Goal: Task Accomplishment & Management: Use online tool/utility

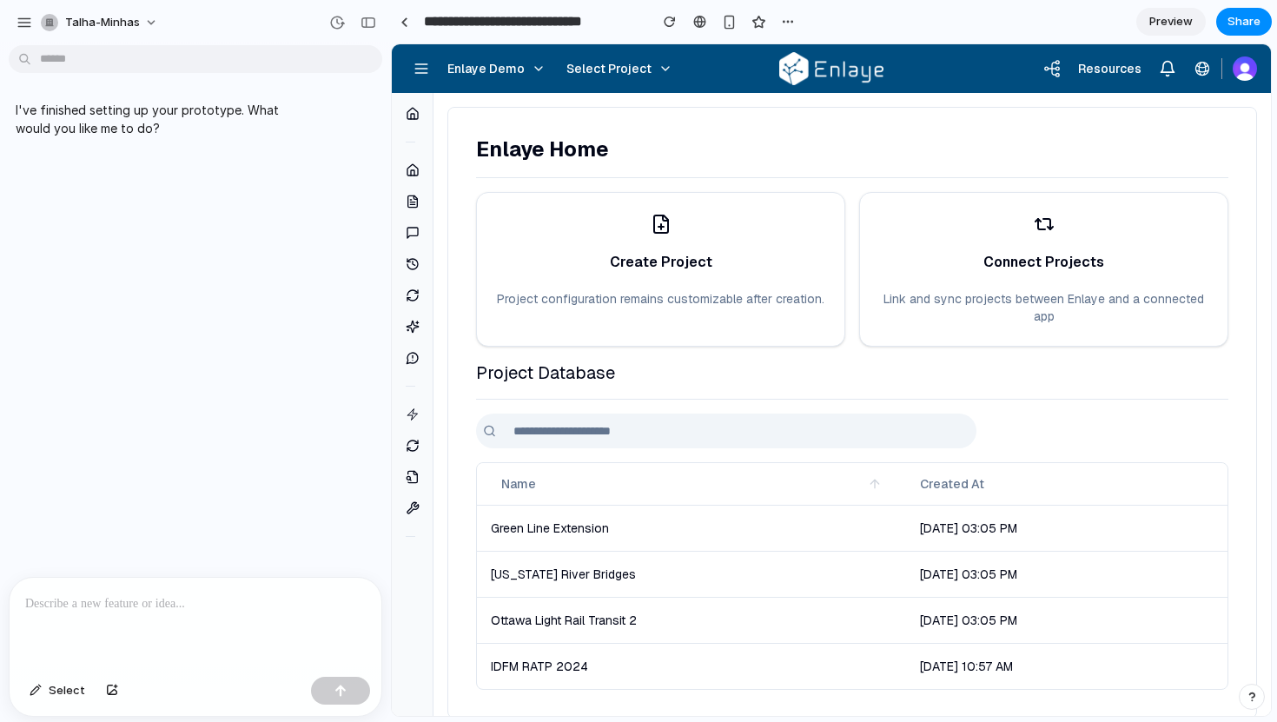
click at [213, 623] on div at bounding box center [196, 624] width 372 height 92
click at [636, 71] on span "Select Project" at bounding box center [608, 68] width 85 height 17
click at [538, 432] on div "Enlaye Home Create Project Project configuration remains customizable after cre…" at bounding box center [851, 412] width 809 height 611
click at [534, 421] on input "text" at bounding box center [739, 430] width 473 height 35
click at [151, 617] on div at bounding box center [196, 624] width 372 height 92
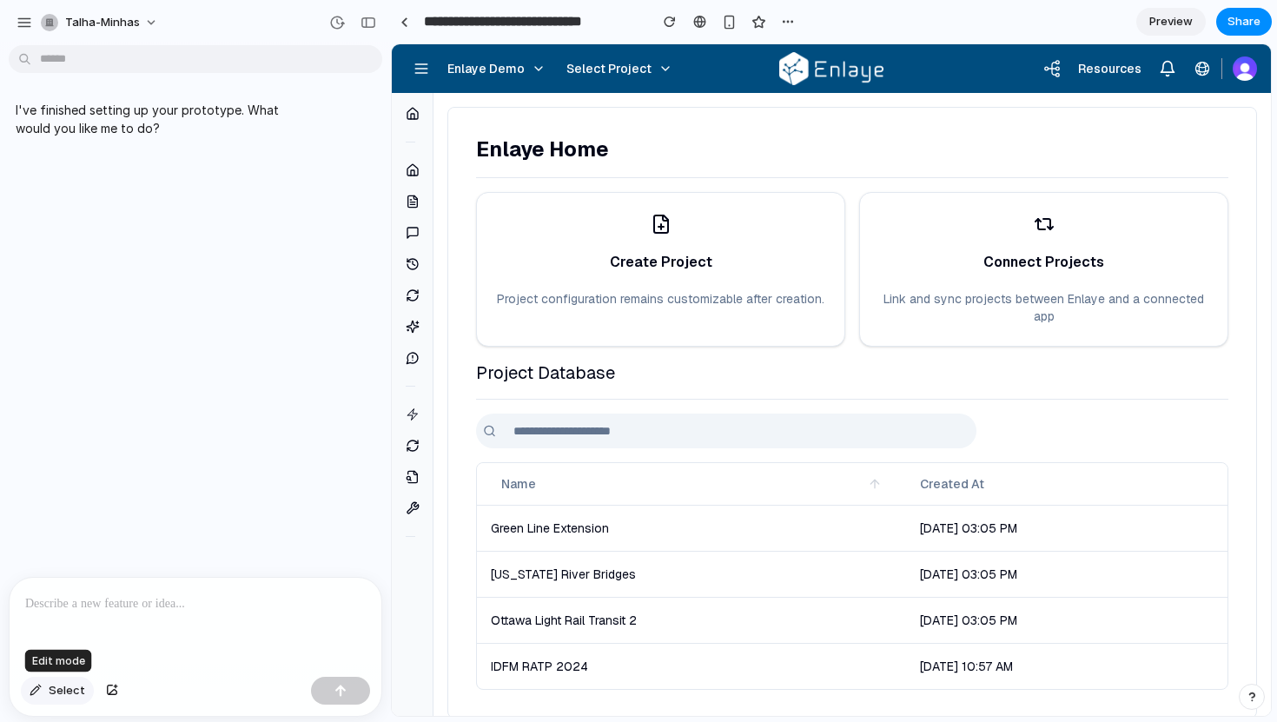
click at [75, 691] on span "Select" at bounding box center [67, 690] width 36 height 17
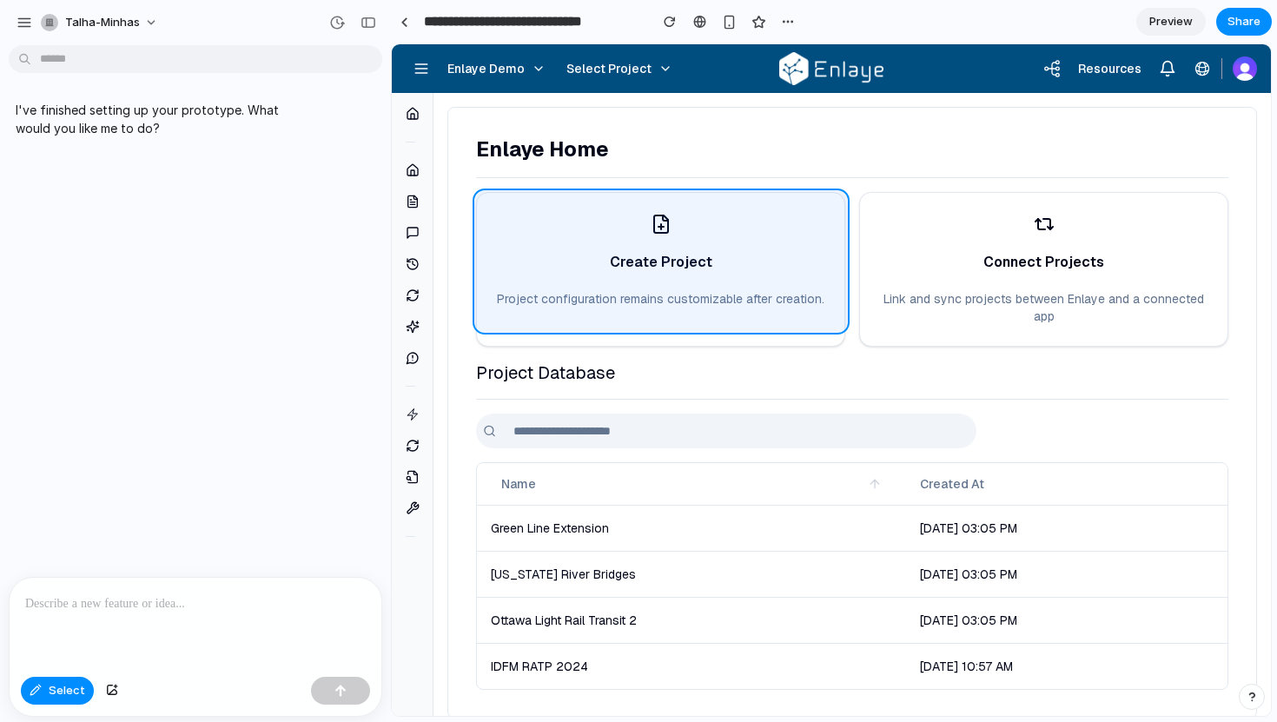
click at [584, 278] on div at bounding box center [832, 380] width 878 height 670
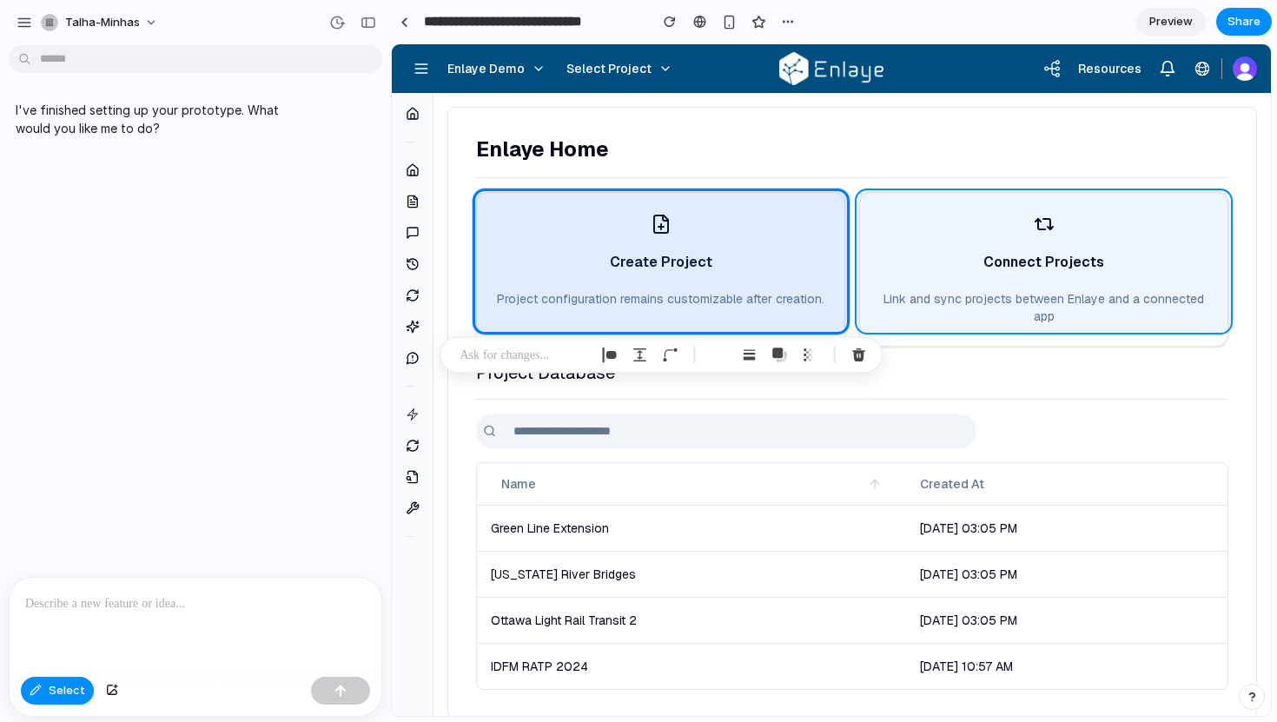
click at [904, 287] on div at bounding box center [832, 380] width 878 height 670
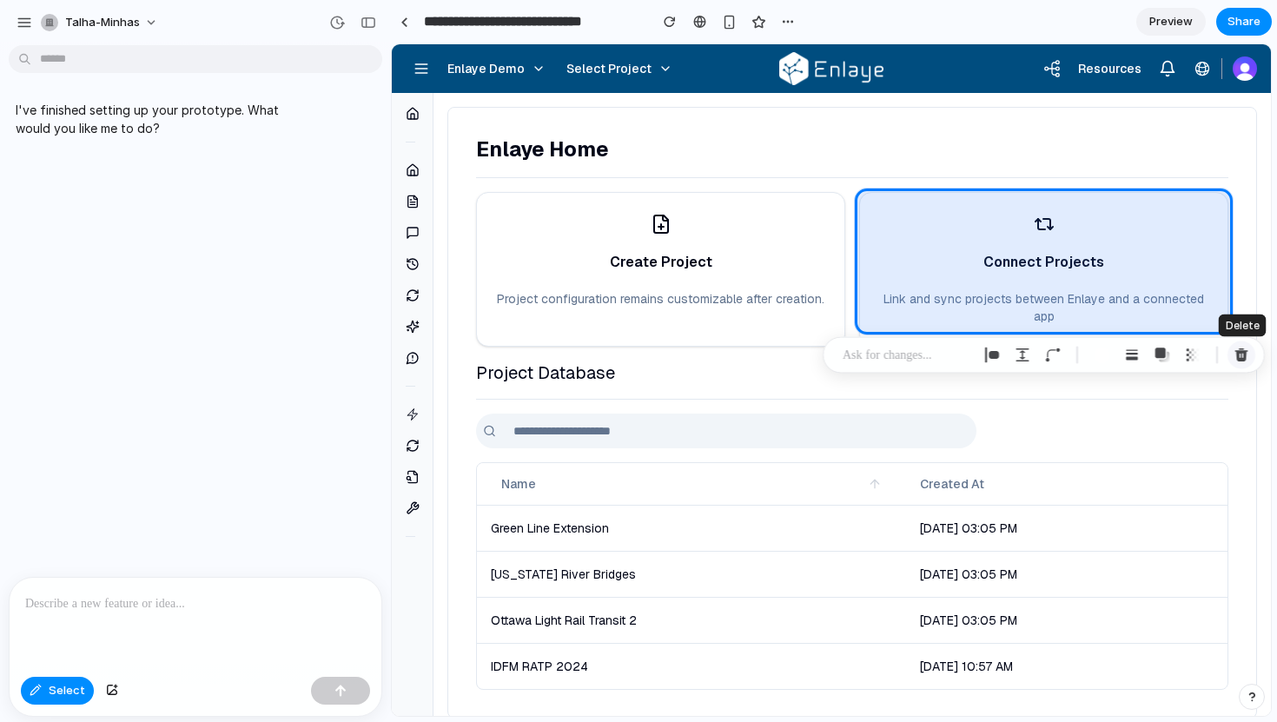
click at [1236, 356] on div "button" at bounding box center [1241, 355] width 16 height 16
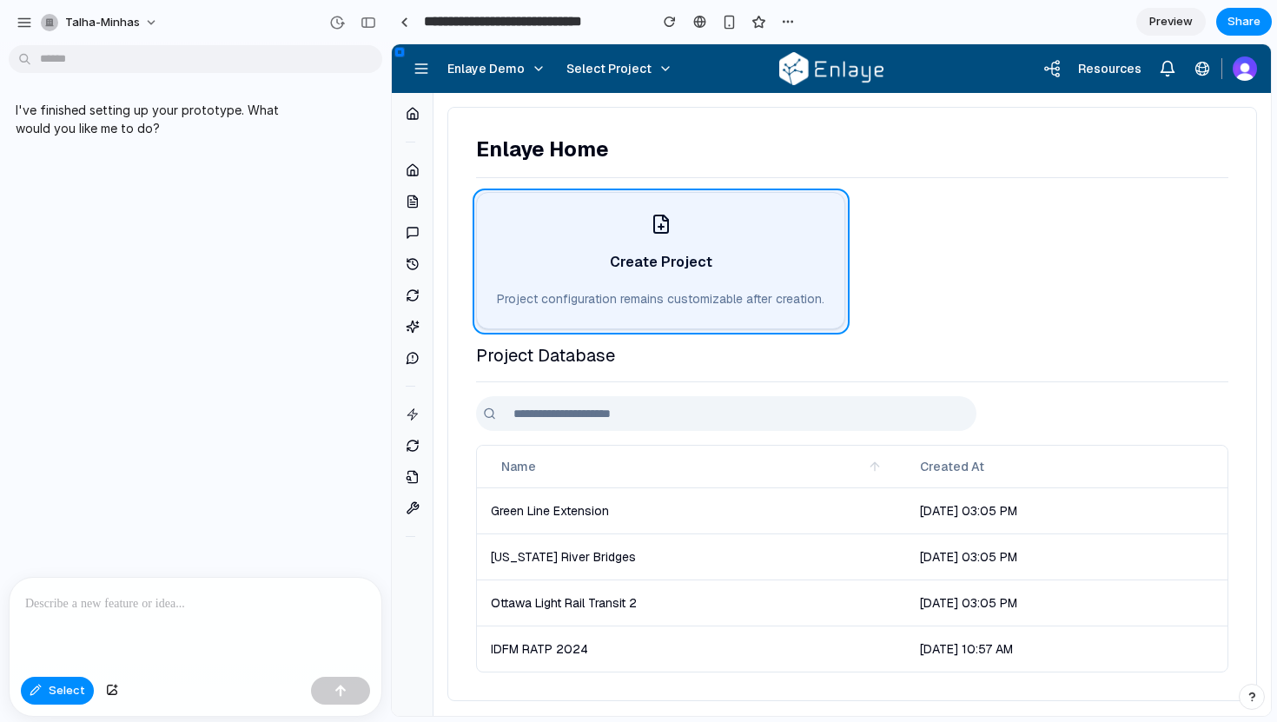
click at [692, 316] on div at bounding box center [832, 380] width 878 height 670
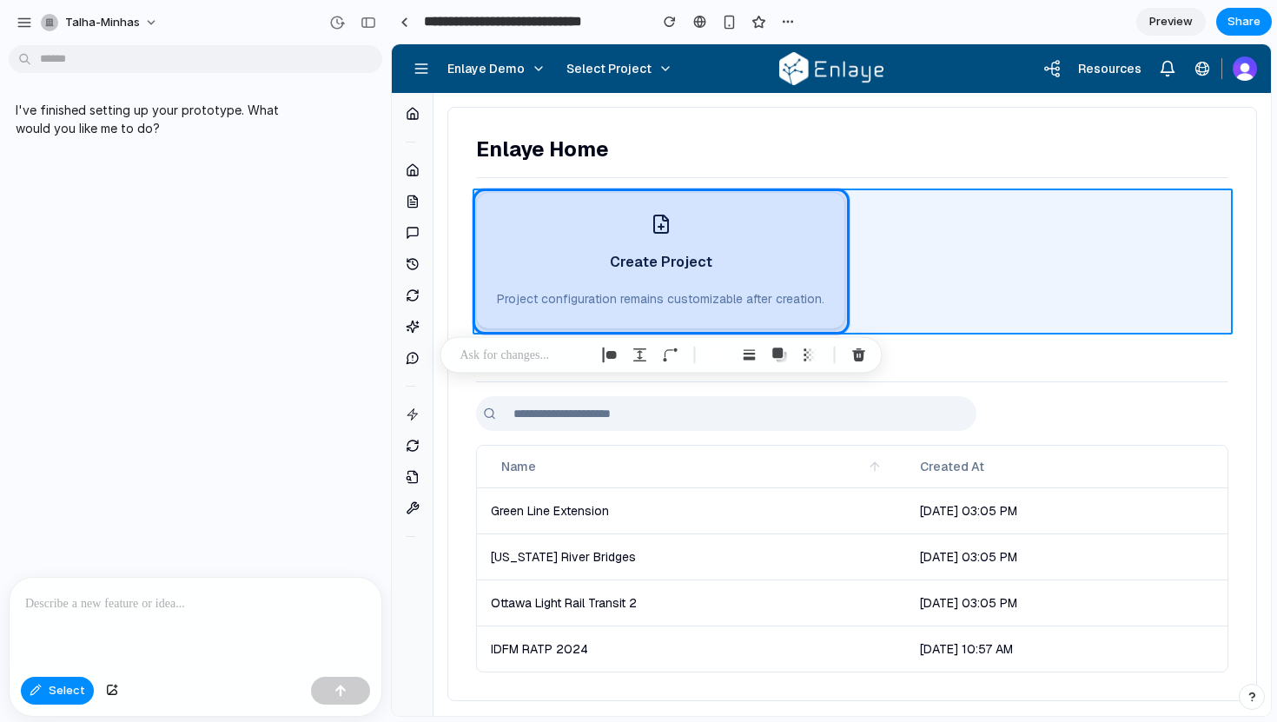
click at [846, 323] on div at bounding box center [832, 380] width 878 height 670
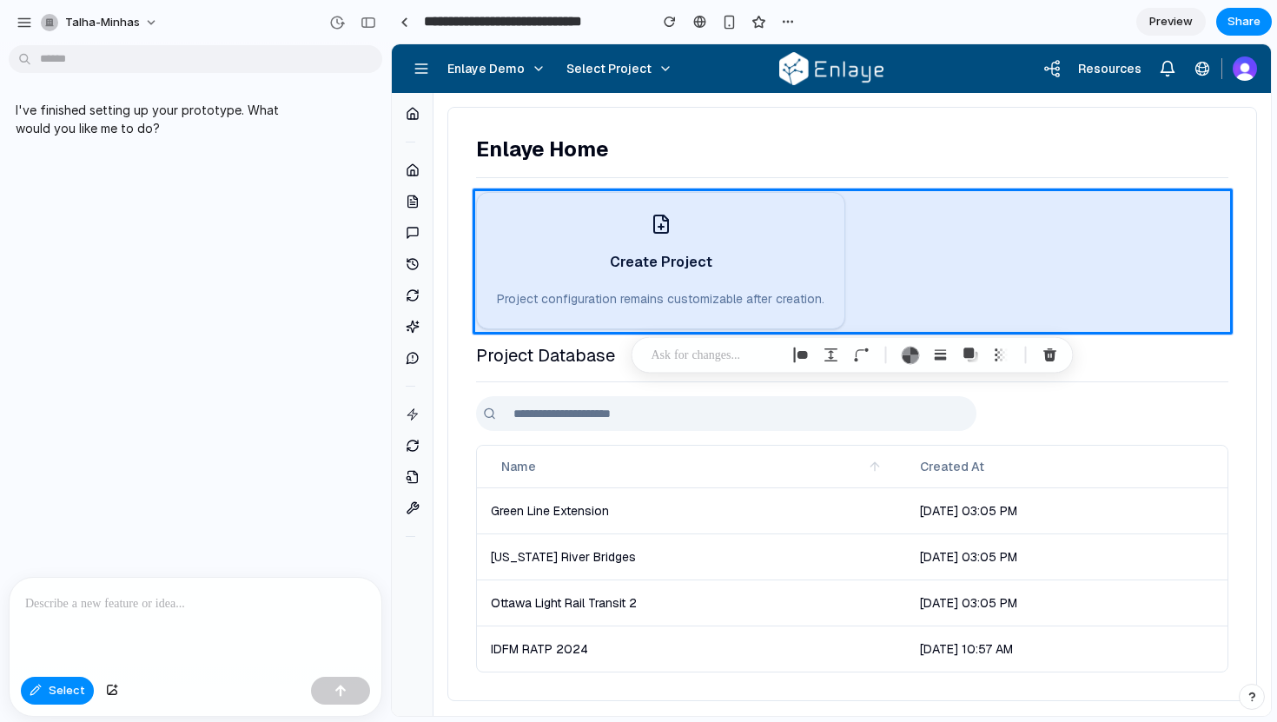
click at [719, 359] on p at bounding box center [715, 355] width 129 height 21
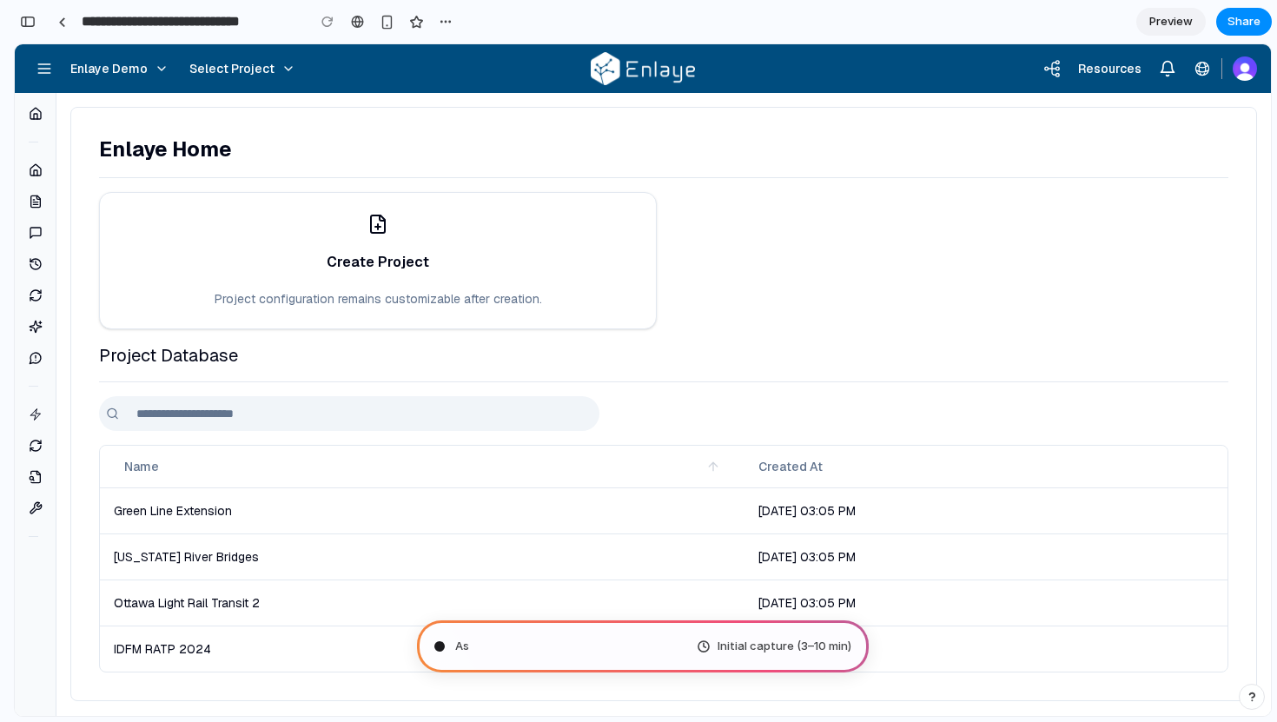
type input "**********"
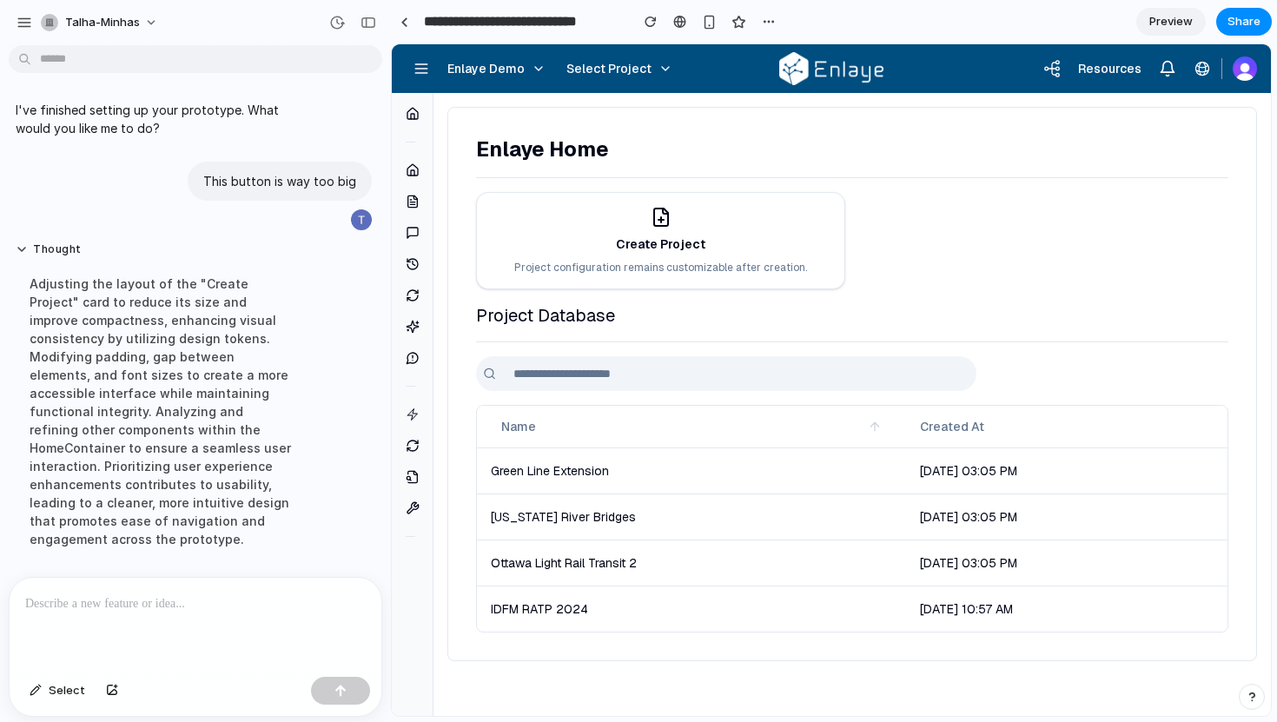
scroll to position [57, 0]
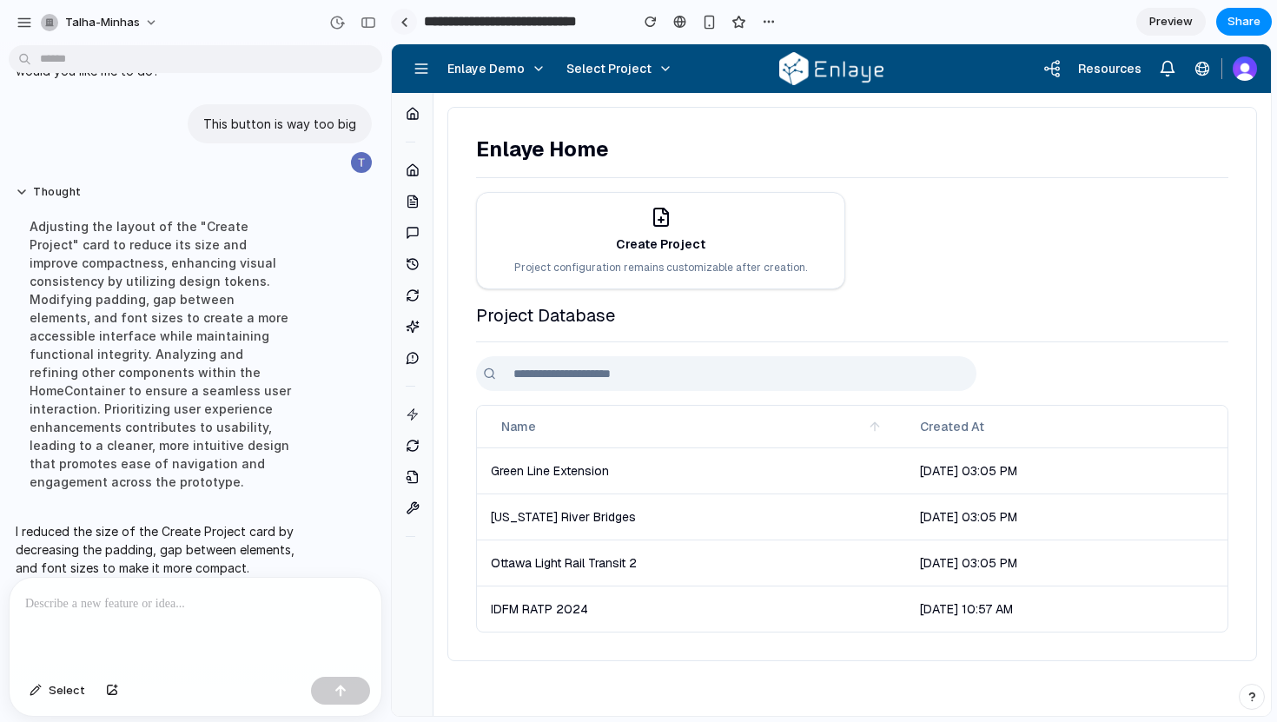
click at [405, 24] on div at bounding box center [404, 22] width 8 height 10
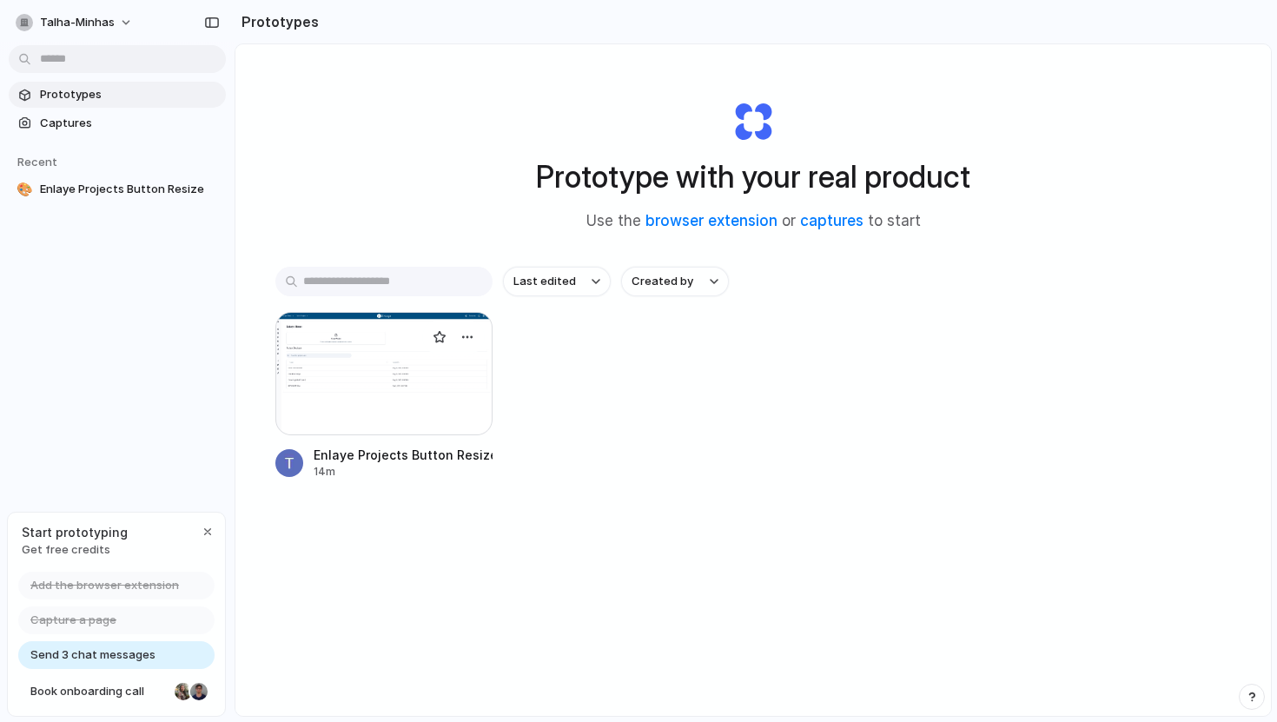
click at [376, 375] on div at bounding box center [383, 373] width 217 height 123
